Goal: Task Accomplishment & Management: Manage account settings

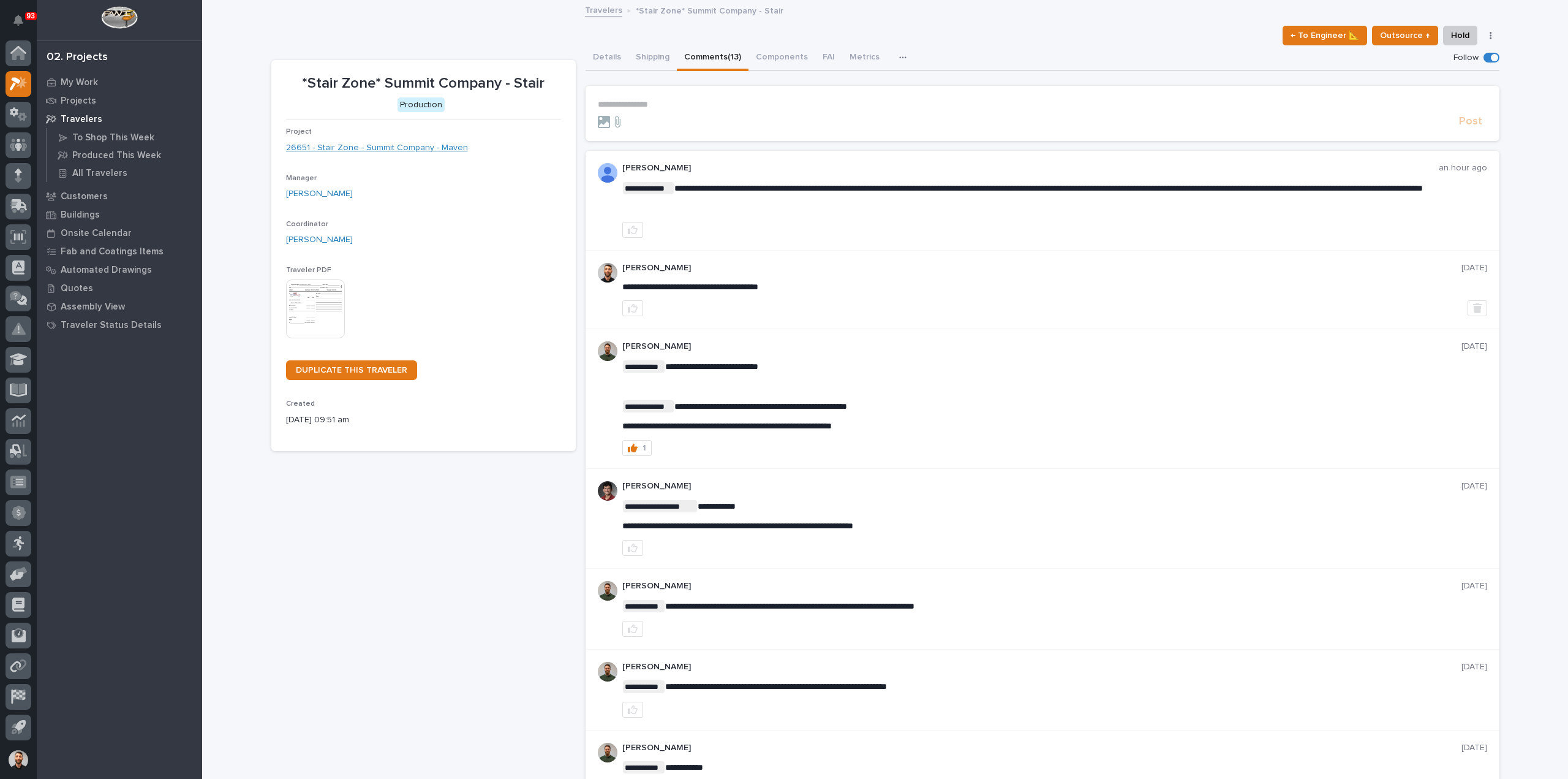
click at [441, 150] on link "26651 - Stair Zone - Summit Company - Maven" at bounding box center [377, 148] width 182 height 13
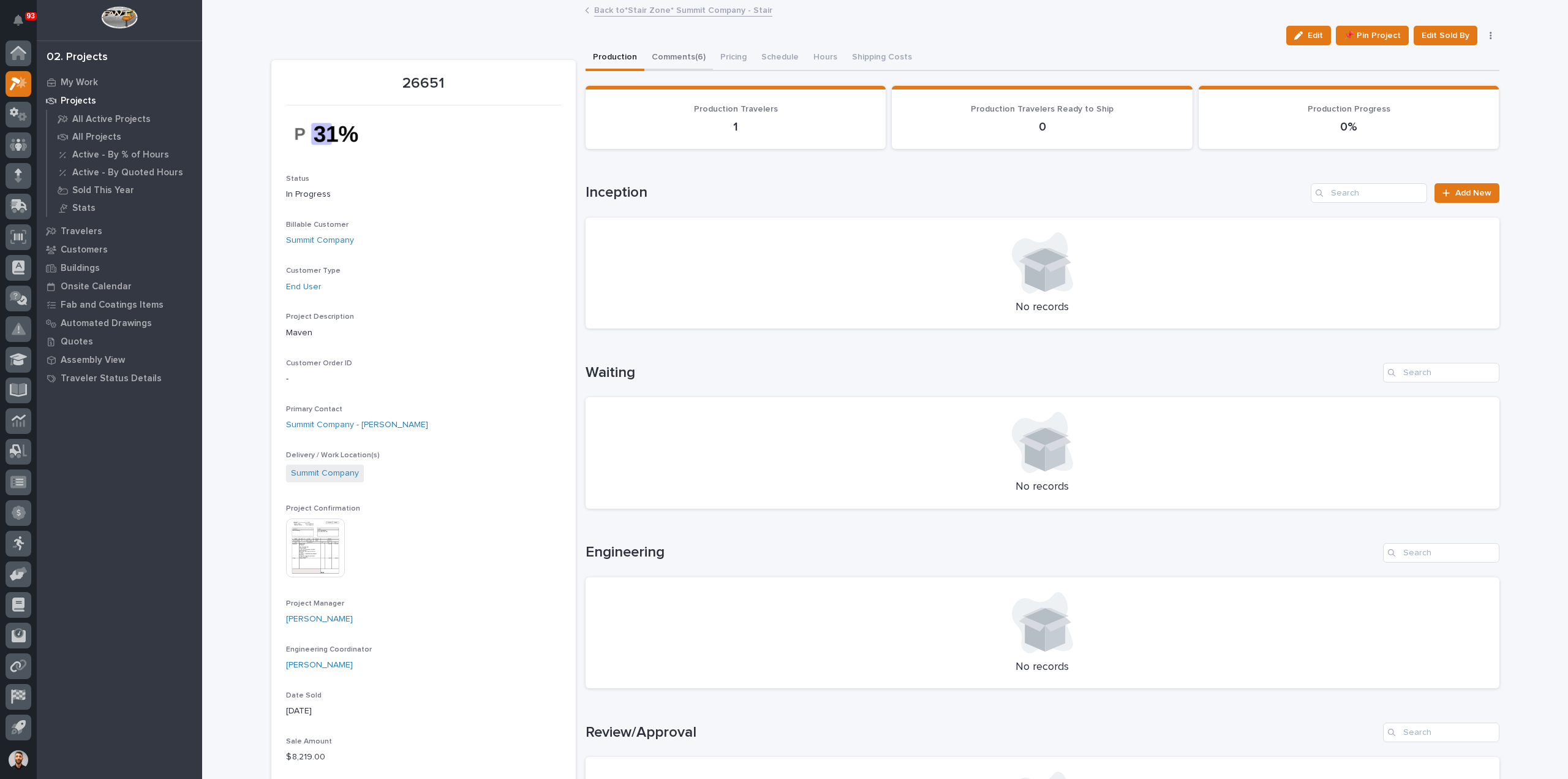
click at [660, 57] on button "Comments (6)" at bounding box center [678, 58] width 69 height 26
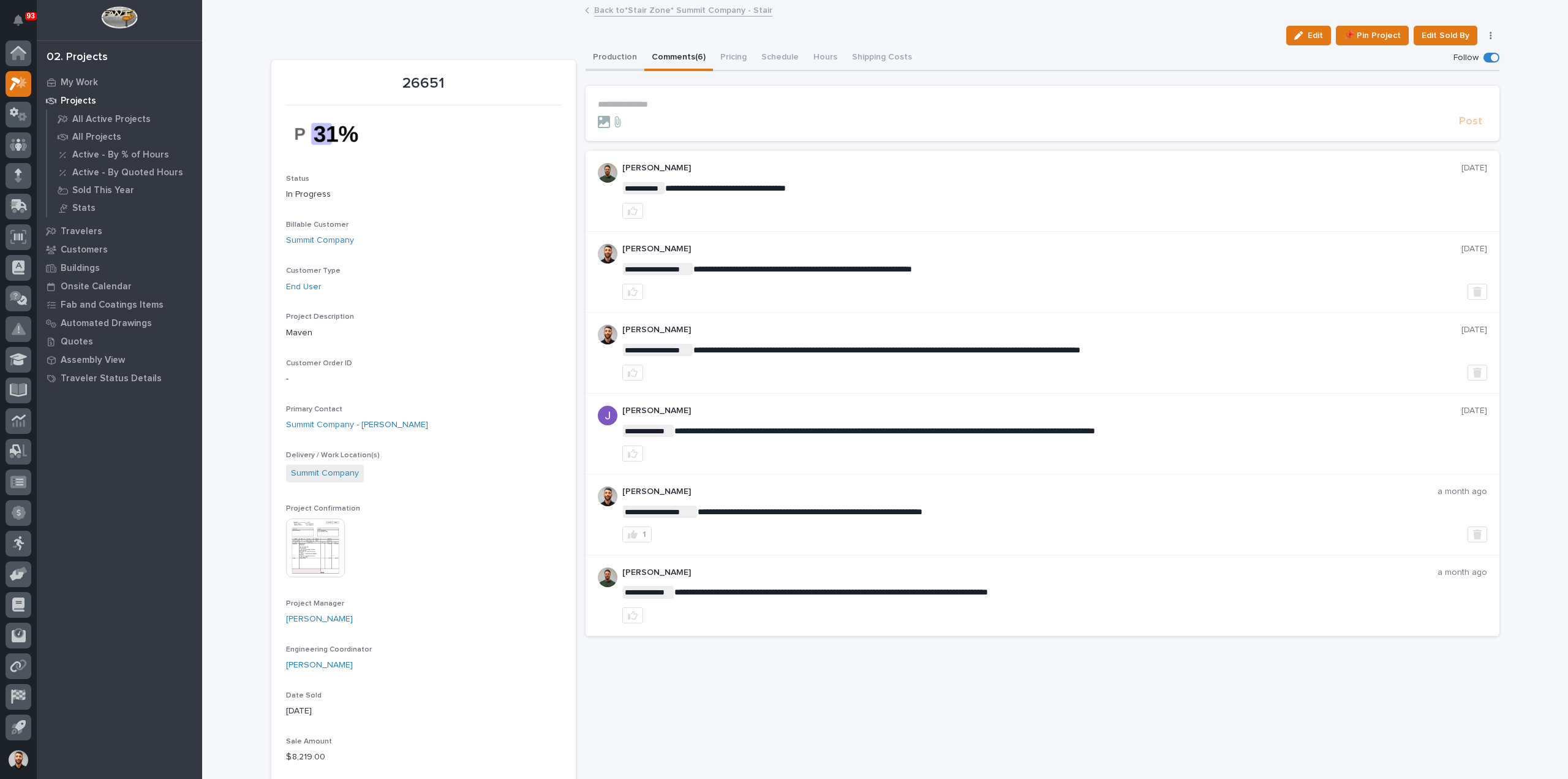
click at [616, 53] on button "Production" at bounding box center [615, 58] width 59 height 26
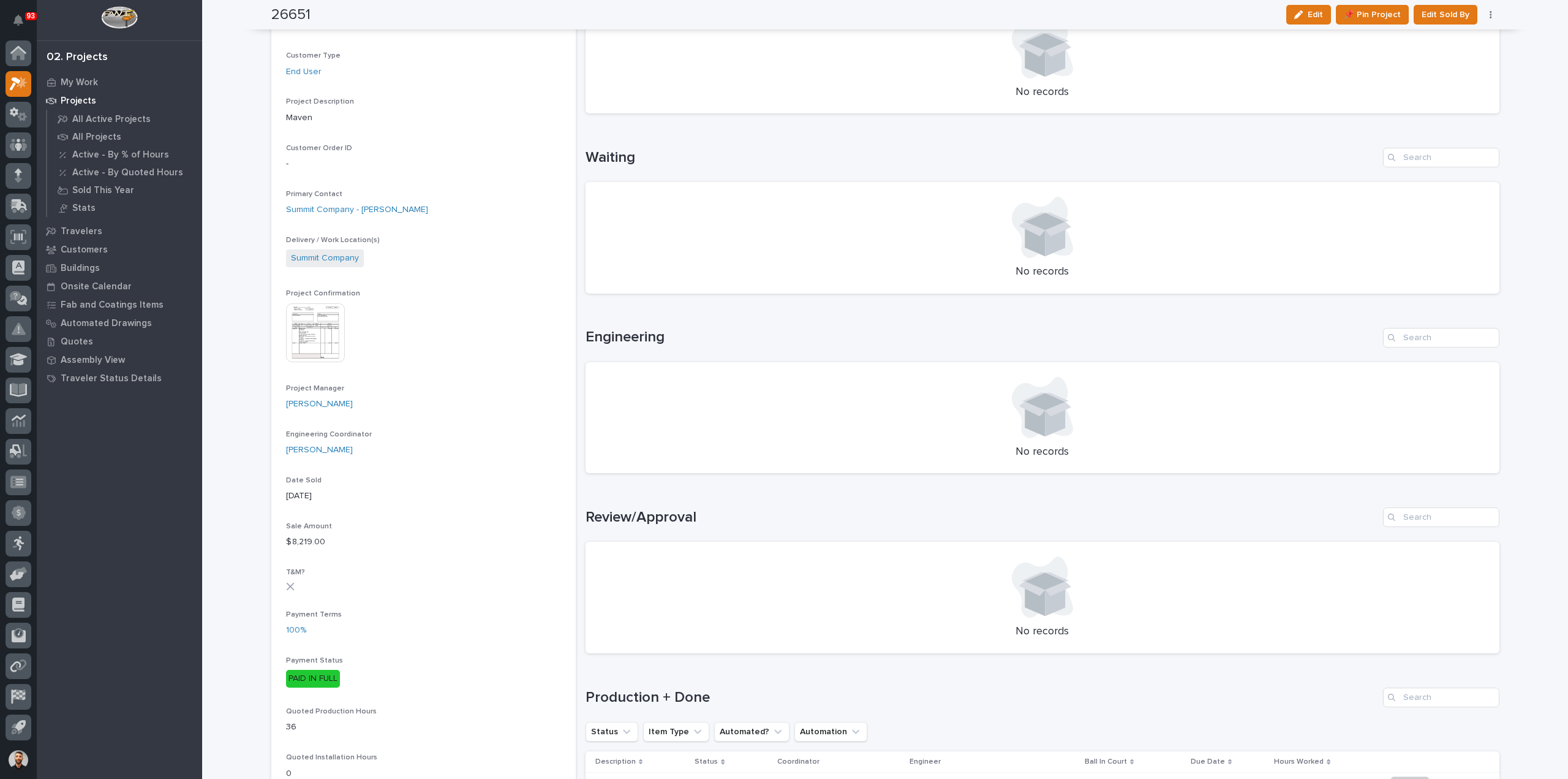
scroll to position [429, 0]
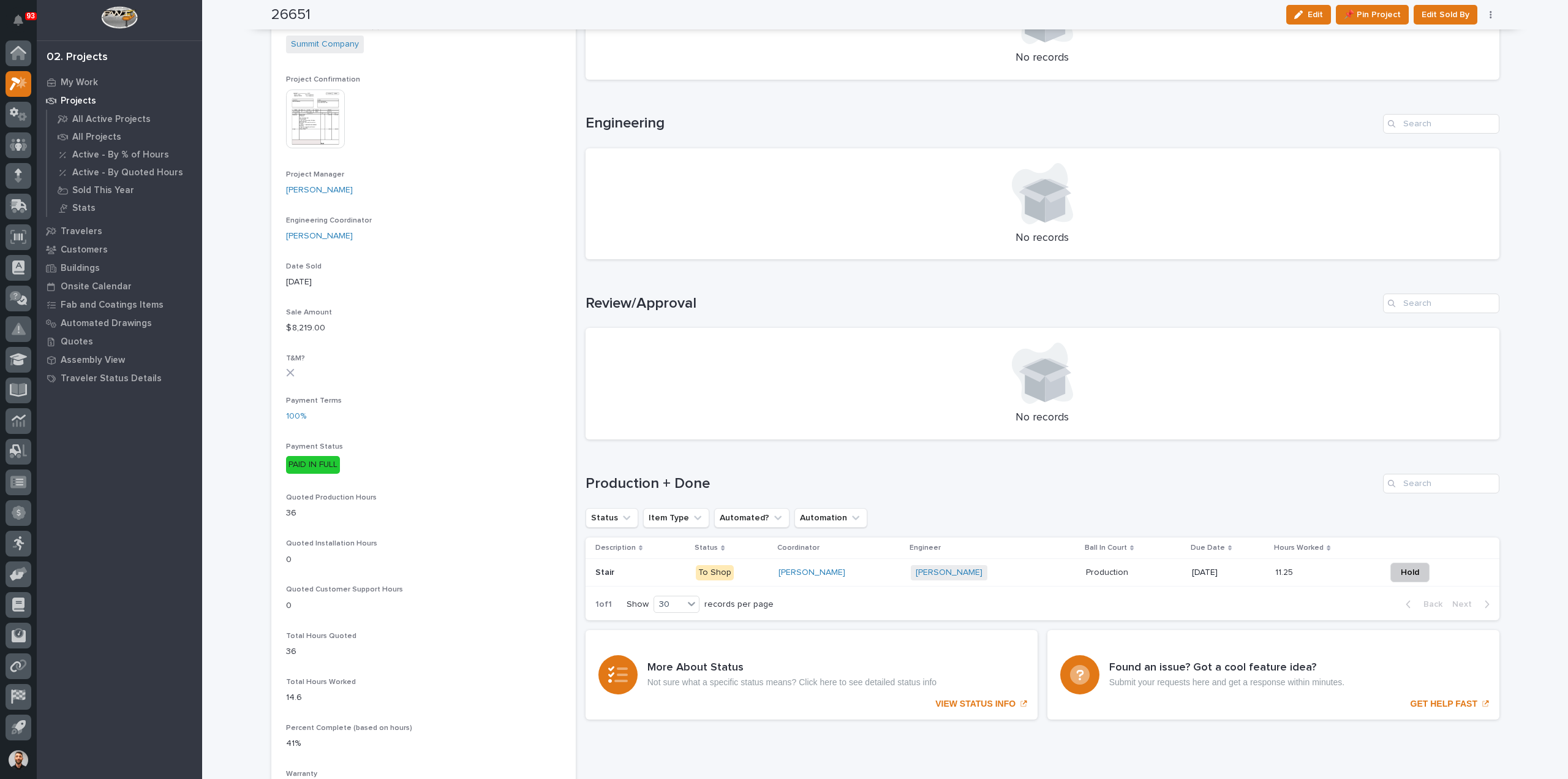
click at [757, 570] on p "To Shop" at bounding box center [733, 572] width 73 height 15
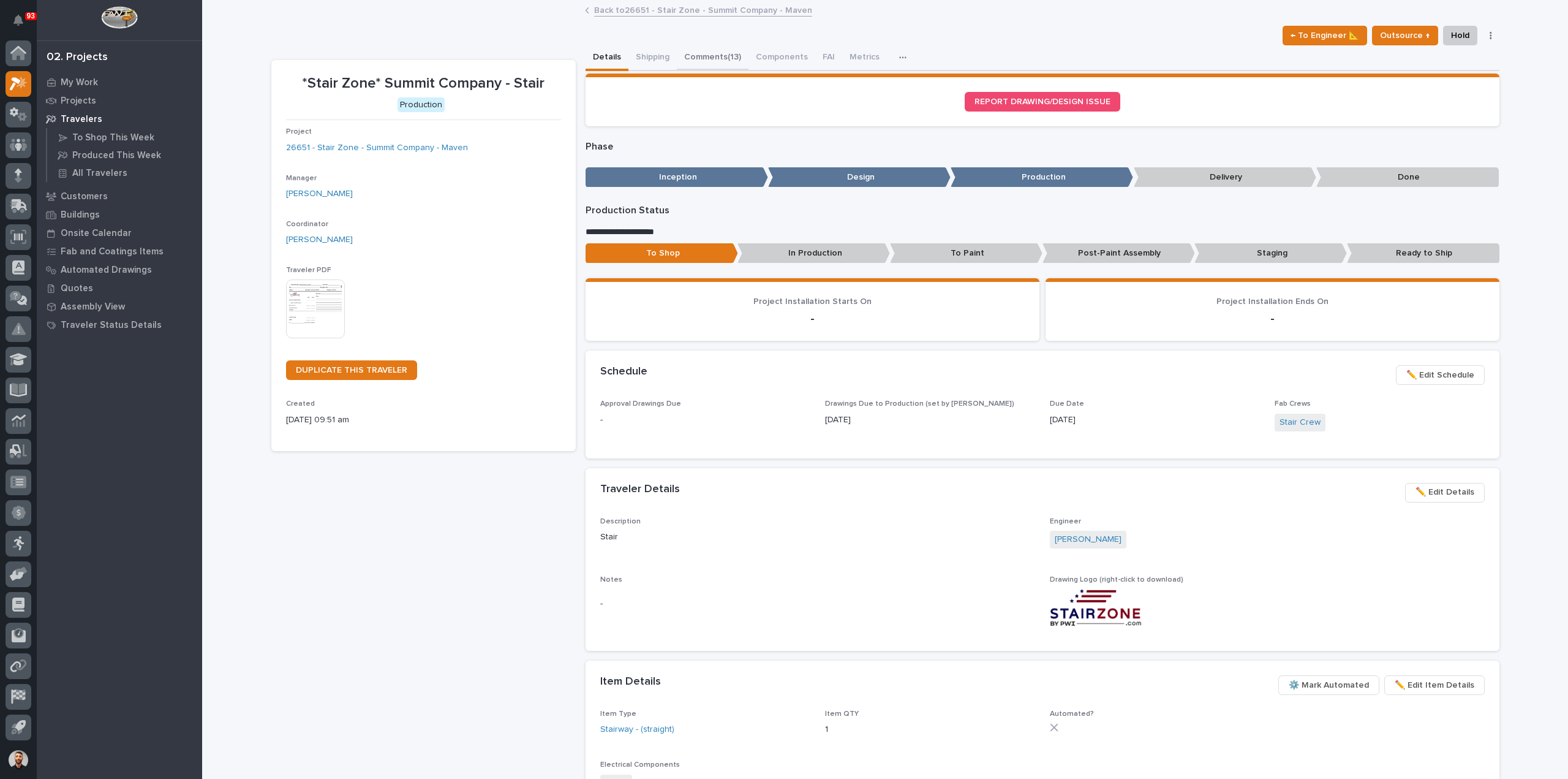
click at [708, 52] on button "Comments (13)" at bounding box center [712, 58] width 72 height 26
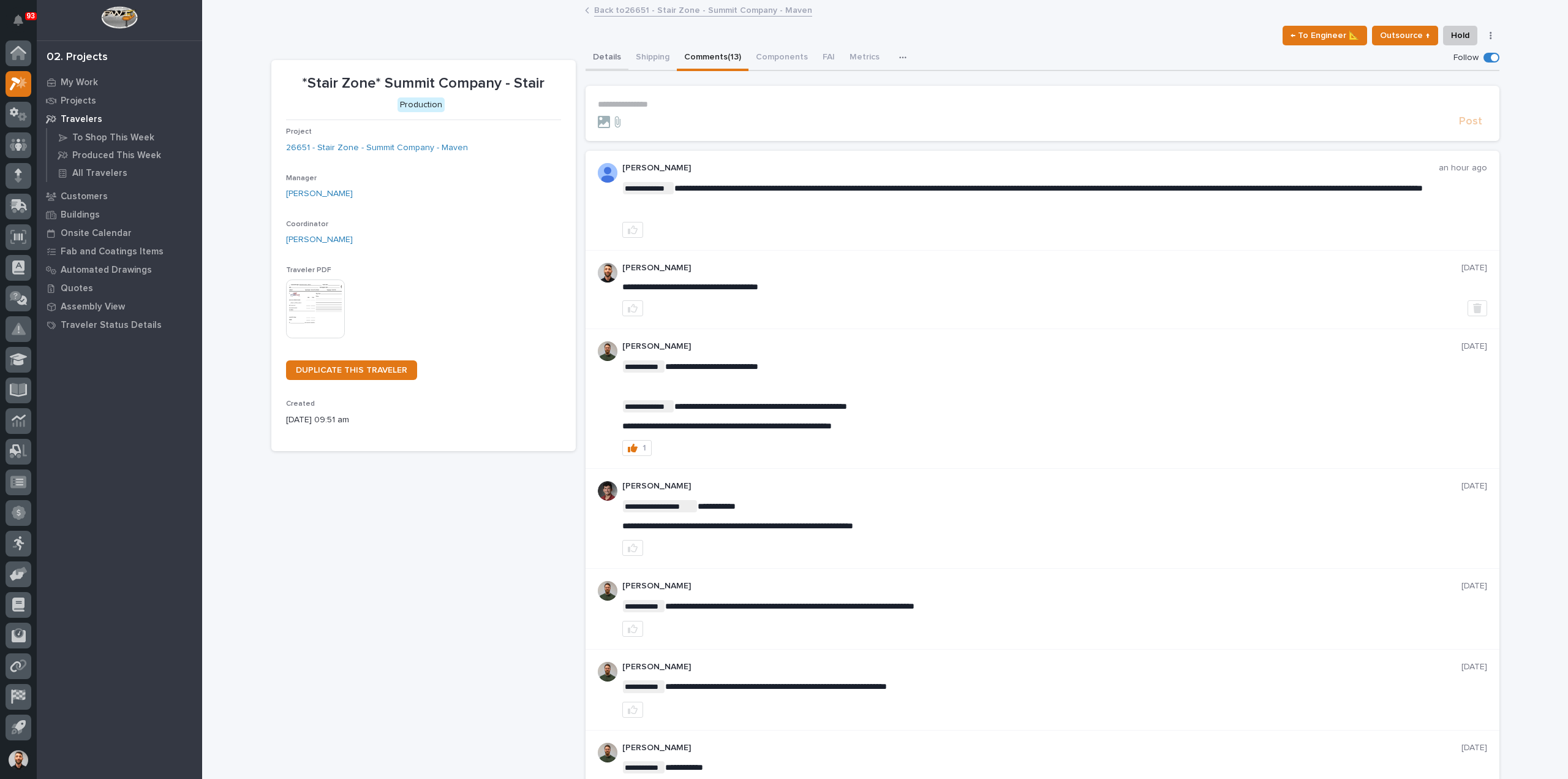
click at [592, 57] on button "Details" at bounding box center [606, 58] width 43 height 26
click at [606, 61] on button "Details" at bounding box center [606, 58] width 43 height 26
